Goal: Task Accomplishment & Management: Use online tool/utility

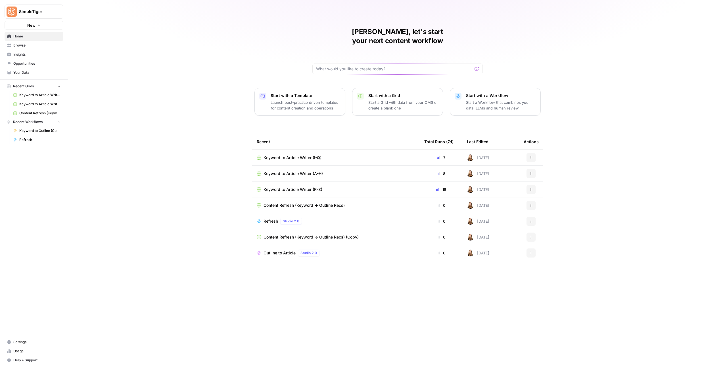
click at [295, 186] on td "Keyword to Article Writer (R-Z)" at bounding box center [335, 190] width 167 height 16
click at [295, 187] on span "Keyword to Article Writer (R-Z)" at bounding box center [292, 190] width 59 height 6
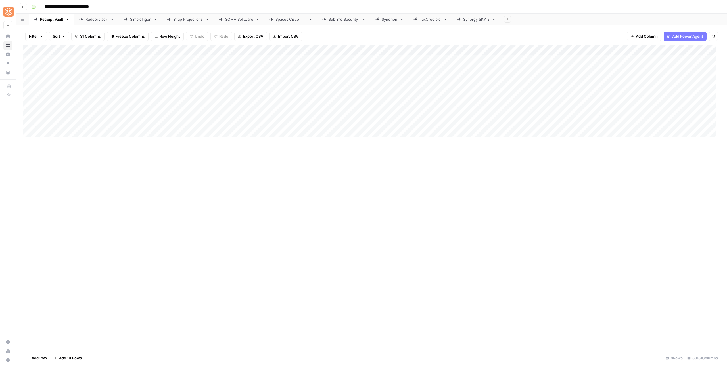
click at [60, 117] on div "Add Column" at bounding box center [371, 93] width 697 height 96
drag, startPoint x: 404, startPoint y: 118, endPoint x: 421, endPoint y: 120, distance: 17.2
click at [404, 118] on div "Add Column" at bounding box center [371, 93] width 697 height 96
click at [422, 118] on div "Add Column" at bounding box center [371, 93] width 697 height 96
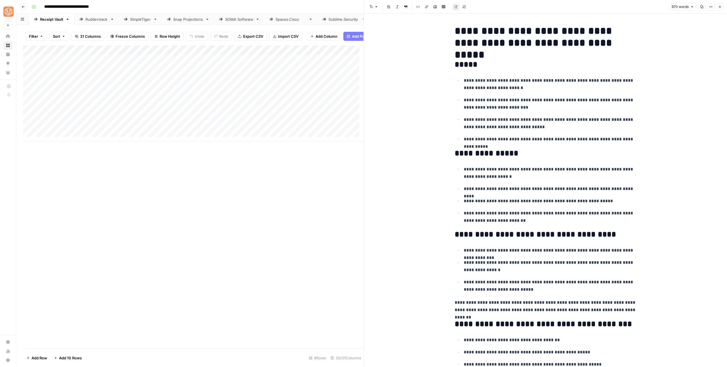
click at [570, 111] on p "**********" at bounding box center [550, 104] width 173 height 15
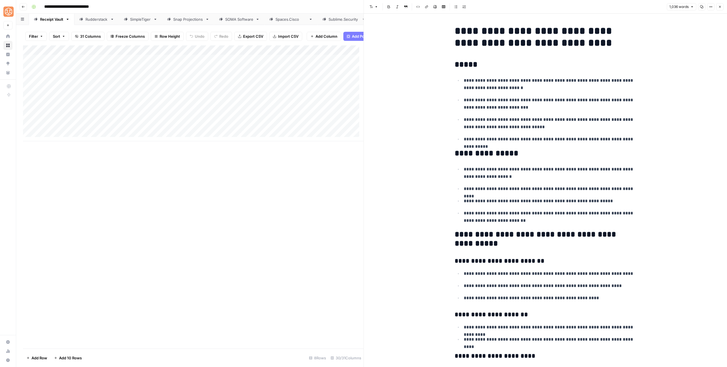
scroll to position [1428, 0]
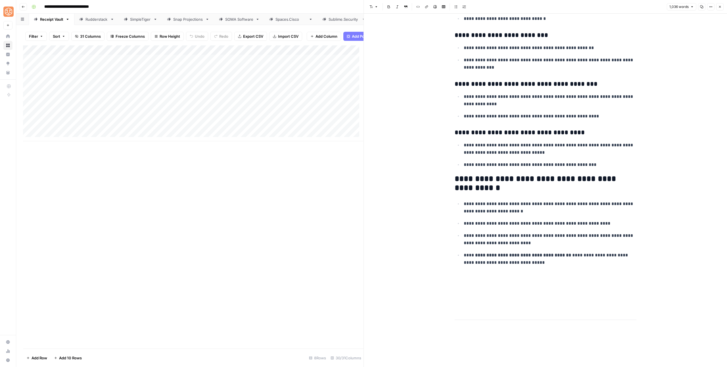
click at [465, 299] on p at bounding box center [545, 302] width 182 height 7
drag, startPoint x: 462, startPoint y: 273, endPoint x: 551, endPoint y: 338, distance: 110.1
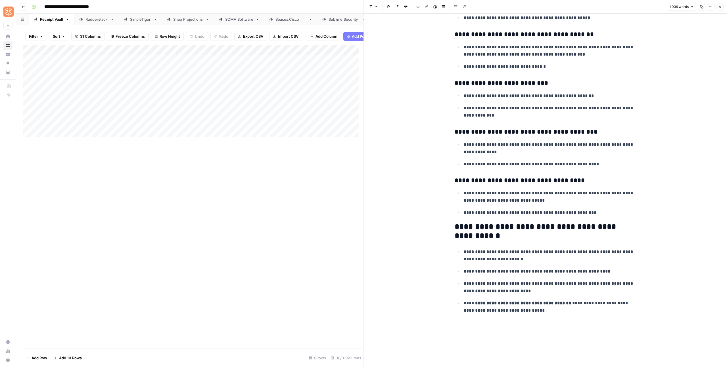
click at [718, 4] on button "Close" at bounding box center [719, 6] width 7 height 7
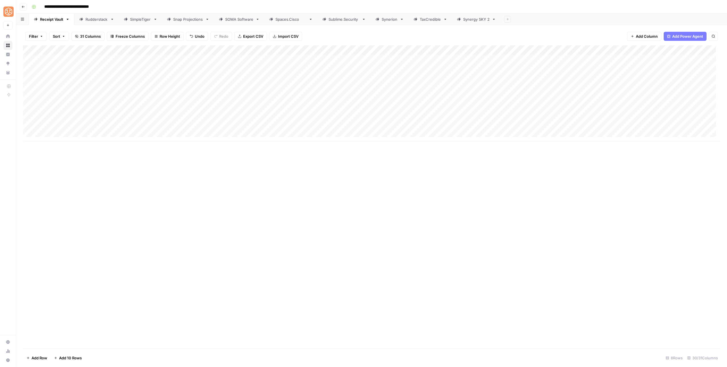
click at [218, 108] on div "Add Column" at bounding box center [371, 93] width 697 height 96
drag, startPoint x: 233, startPoint y: 121, endPoint x: 232, endPoint y: 129, distance: 8.0
click at [232, 129] on div "Add Column" at bounding box center [371, 93] width 697 height 96
click at [590, 114] on div "Add Column" at bounding box center [371, 93] width 697 height 96
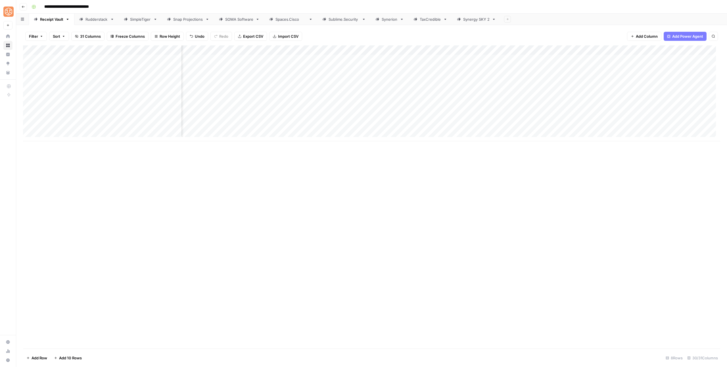
click at [576, 50] on div "Add Column" at bounding box center [371, 93] width 697 height 96
click at [580, 97] on span "Configure Inputs" at bounding box center [605, 98] width 50 height 6
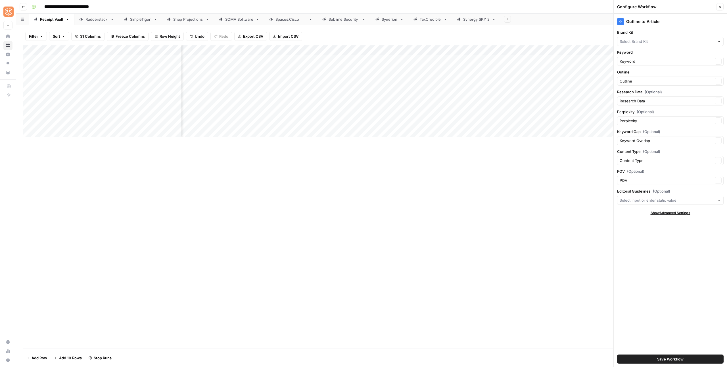
type input "Receipt Vault"
click at [719, 8] on icon "button" at bounding box center [719, 6] width 3 height 3
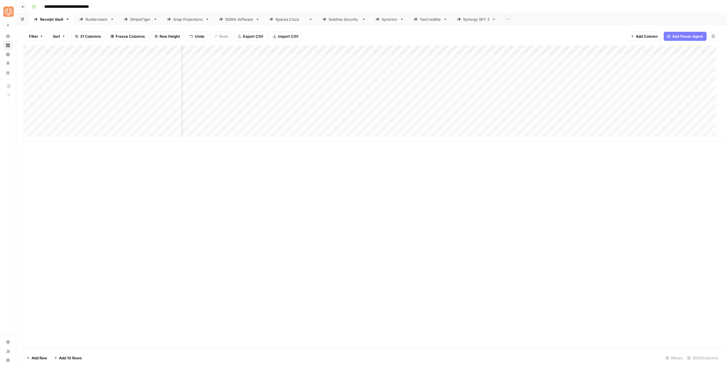
click at [239, 129] on div "Add Column" at bounding box center [371, 93] width 697 height 96
click at [251, 126] on div "Add Column" at bounding box center [371, 93] width 697 height 96
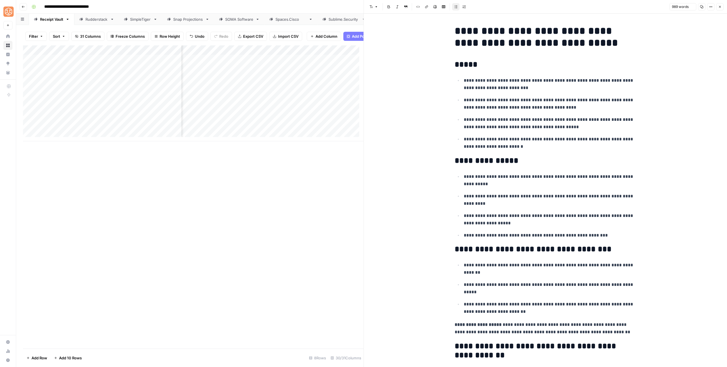
click at [548, 97] on p "**********" at bounding box center [550, 104] width 173 height 15
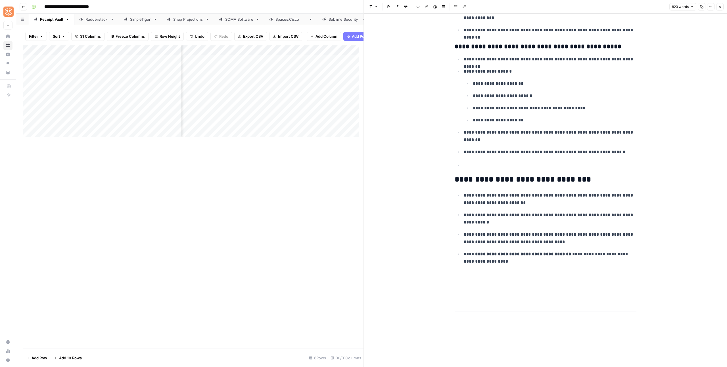
click at [719, 3] on button "Close" at bounding box center [719, 6] width 7 height 7
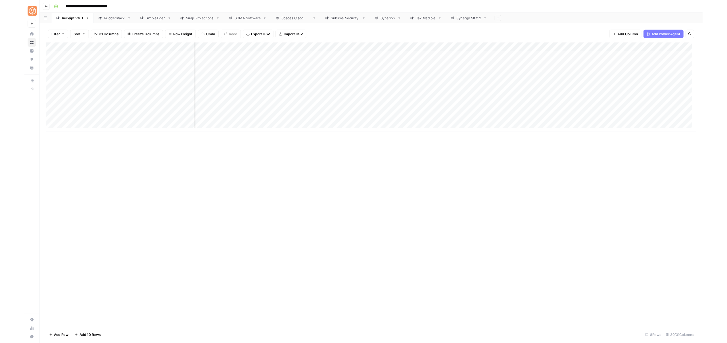
scroll to position [0, 383]
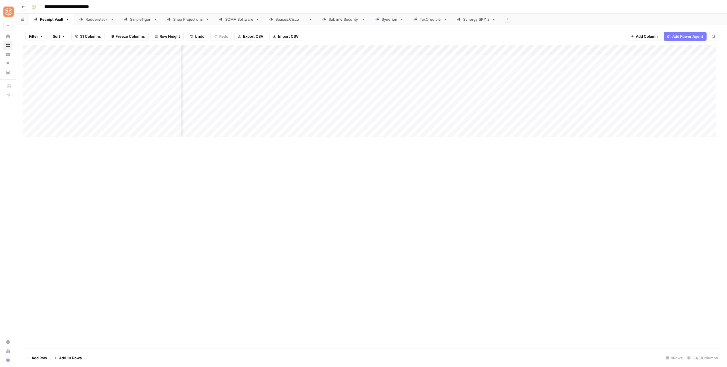
click at [380, 126] on div "Add Column" at bounding box center [371, 93] width 697 height 96
click at [402, 127] on div "Add Column" at bounding box center [371, 93] width 697 height 96
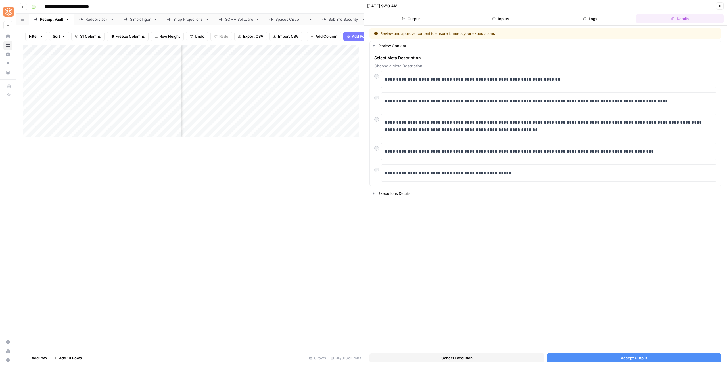
click at [656, 355] on button "Accept Output" at bounding box center [633, 358] width 175 height 9
